Goal: Navigation & Orientation: Find specific page/section

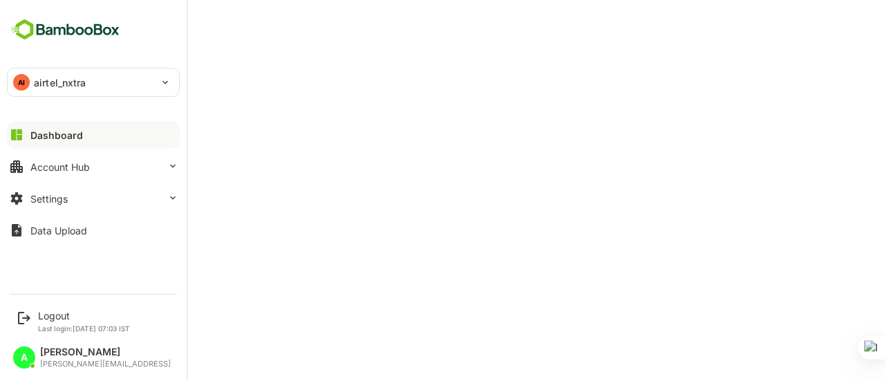
click at [59, 81] on p "airtel_nxtra" at bounding box center [60, 82] width 53 height 15
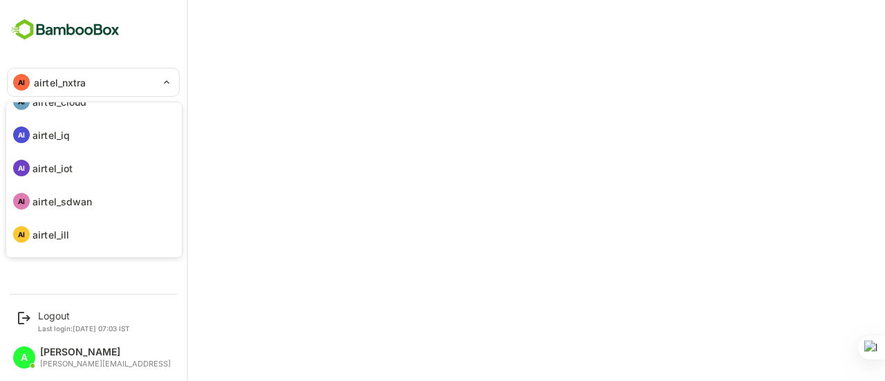
scroll to position [87, 0]
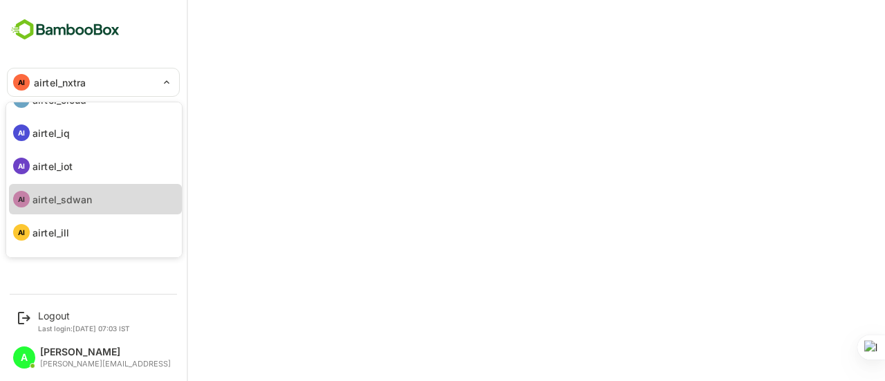
click at [84, 192] on p "airtel_sdwan" at bounding box center [63, 199] width 60 height 15
type input "**********"
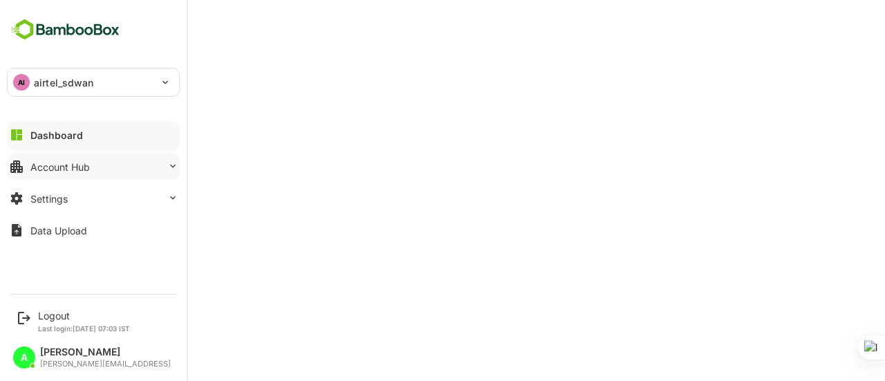
click at [39, 165] on div "Account Hub" at bounding box center [59, 167] width 59 height 12
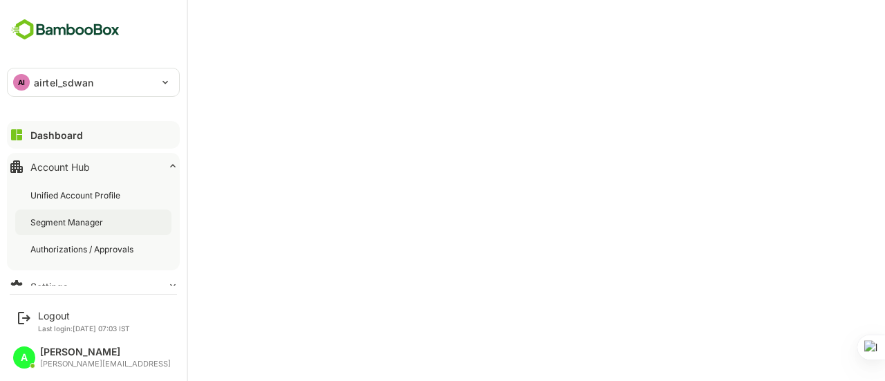
click at [51, 225] on div "Segment Manager" at bounding box center [67, 223] width 75 height 12
click at [57, 127] on button "Dashboard" at bounding box center [93, 135] width 173 height 28
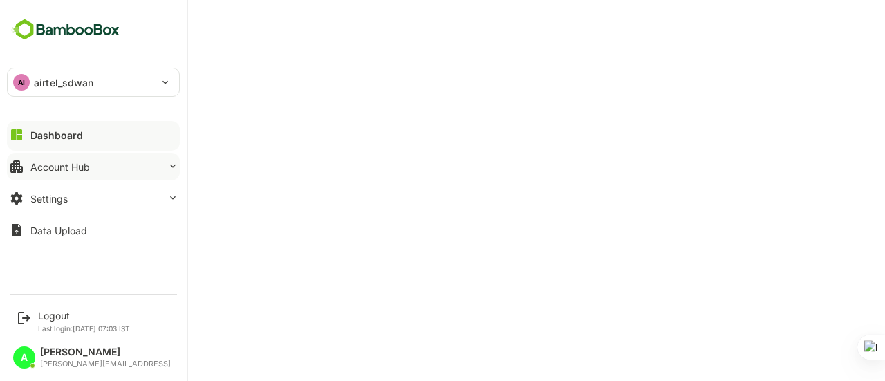
click at [57, 169] on div "Account Hub" at bounding box center [59, 167] width 59 height 12
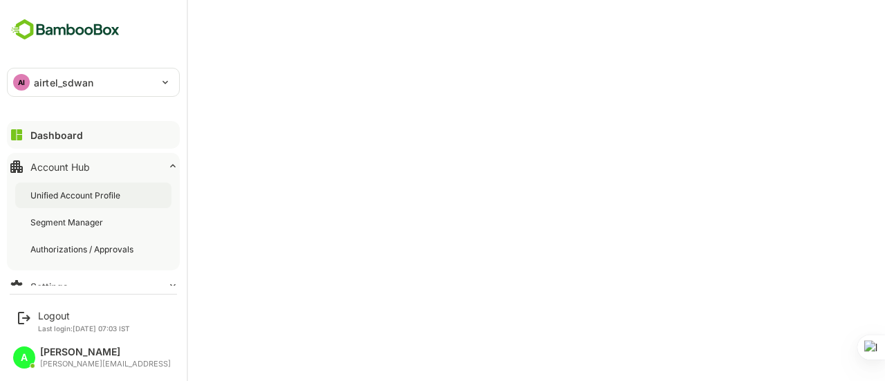
click at [73, 199] on div "Unified Account Profile" at bounding box center [76, 196] width 93 height 12
